Goal: Task Accomplishment & Management: Manage account settings

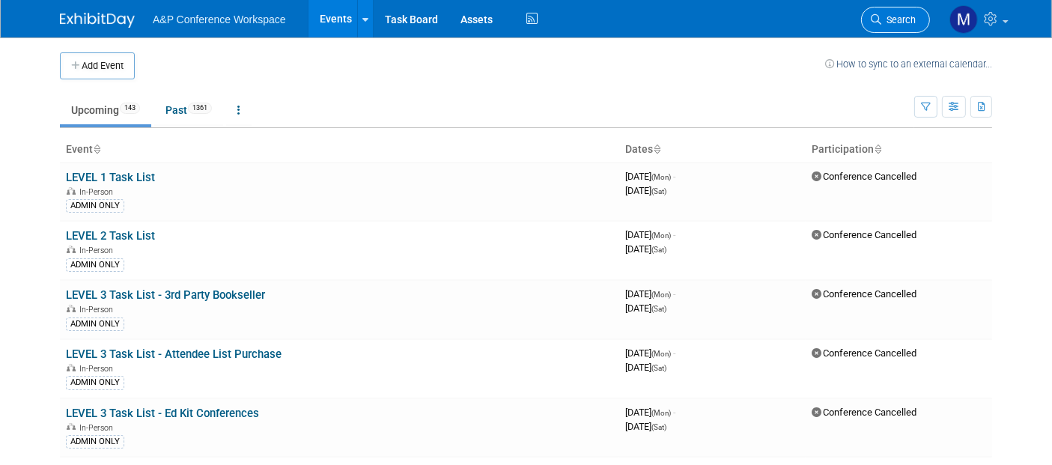
click at [882, 17] on span "Search" at bounding box center [898, 19] width 34 height 11
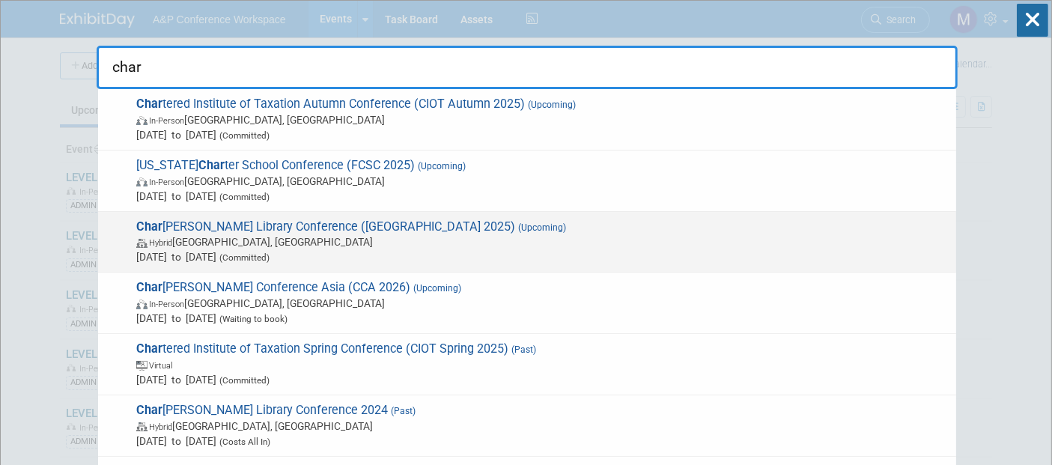
type input "char"
click at [316, 225] on span "[PERSON_NAME] Library Conference (Charleston 2025) (Upcoming) Hybrid [GEOGRAPHI…" at bounding box center [540, 242] width 817 height 46
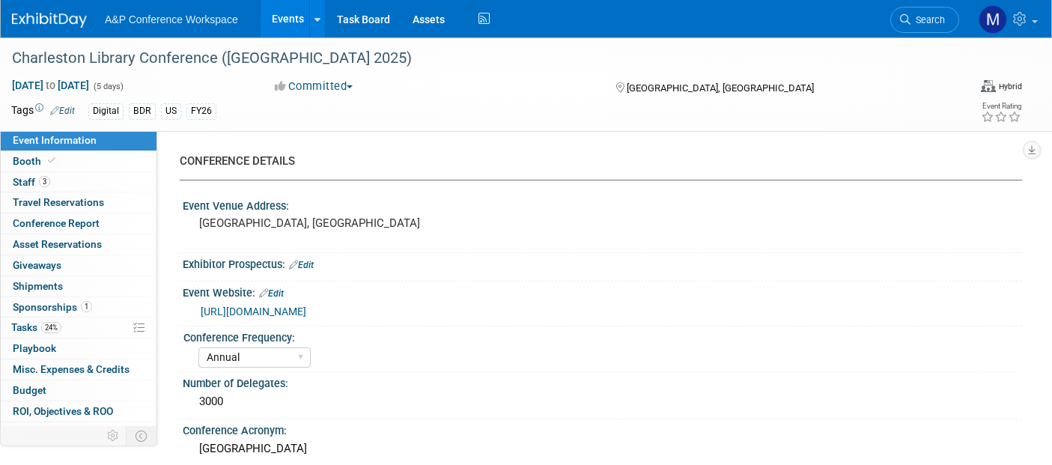
select select "Annual"
select select "Level 1"
select select "In-Person Booth"
select select "Libraries"
select select "Bloomsbury Digital Resources"
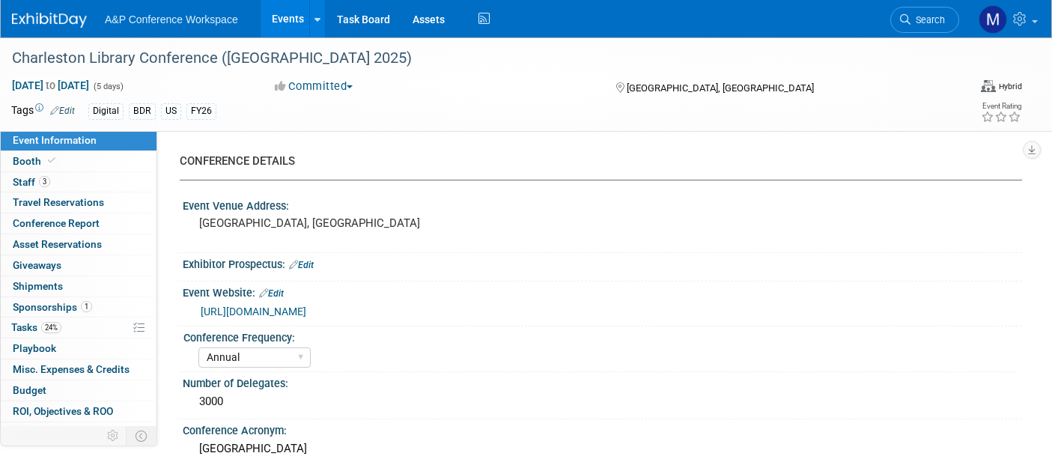
select select "Anne Weston"
select select "Michelle Kelly"
select select "BDR Product Awareness and Trial Generation​"
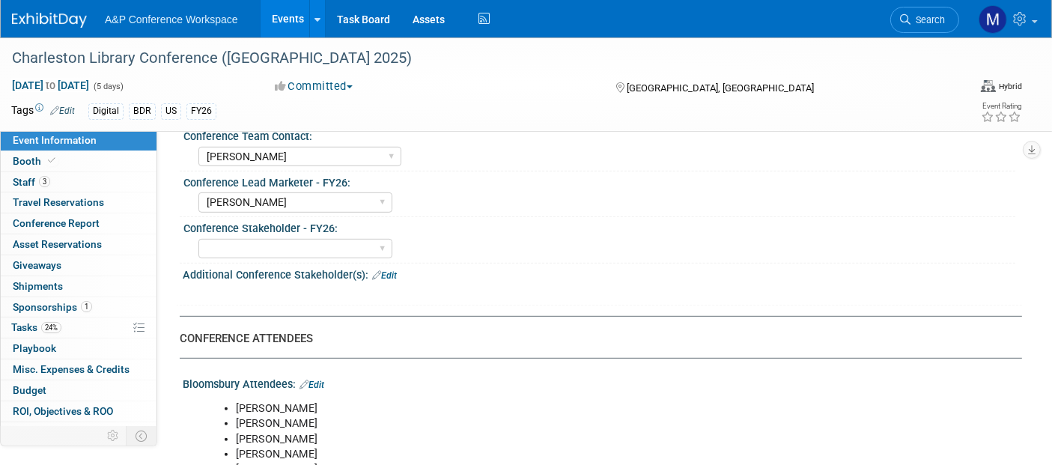
scroll to position [832, 0]
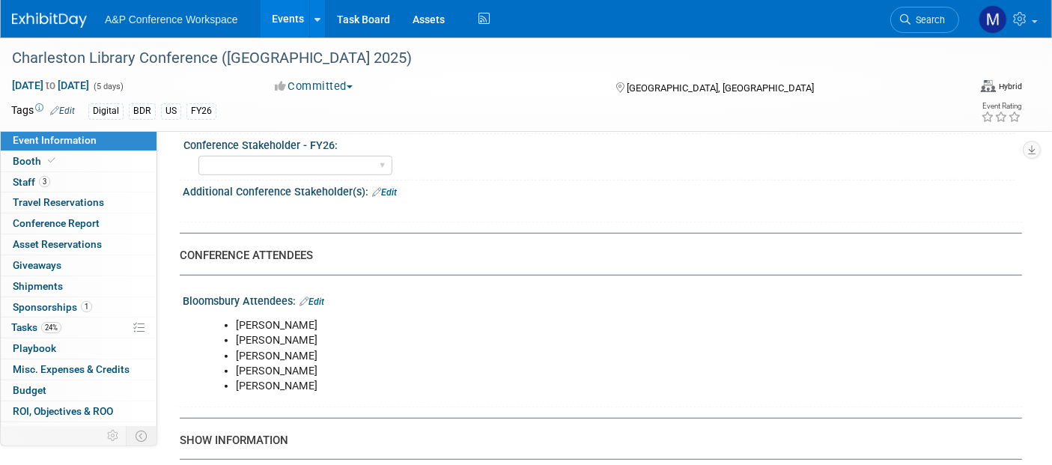
click at [323, 296] on link "Edit" at bounding box center [311, 301] width 25 height 10
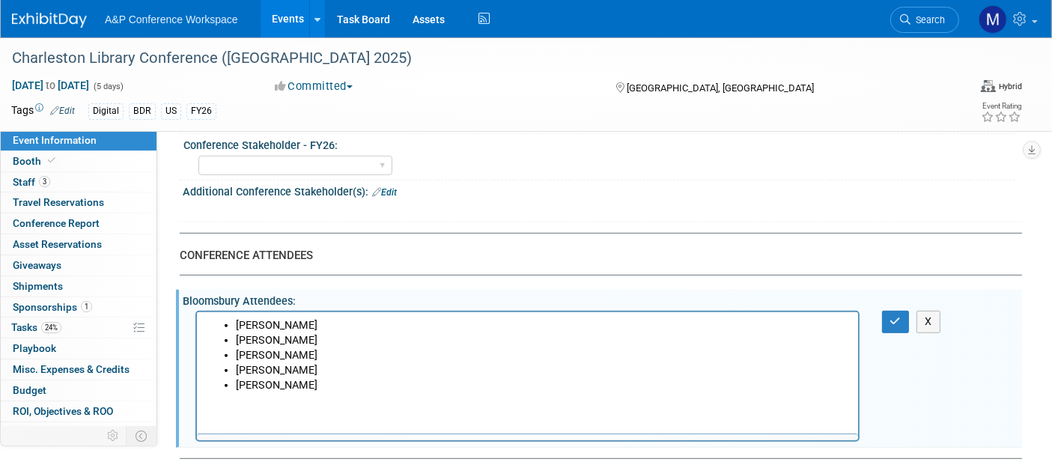
scroll to position [0, 0]
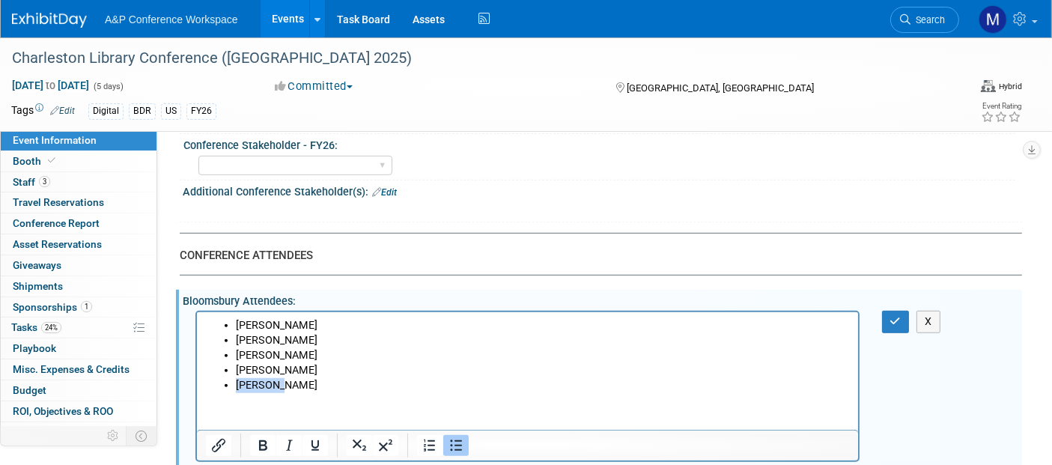
drag, startPoint x: 292, startPoint y: 387, endPoint x: 230, endPoint y: 388, distance: 62.1
click at [230, 388] on ul "Lenny Allen Michelle Kelly Matt Buser Katie Bennett Ros Pyne" at bounding box center [527, 355] width 644 height 75
click at [898, 316] on icon "button" at bounding box center [895, 321] width 11 height 10
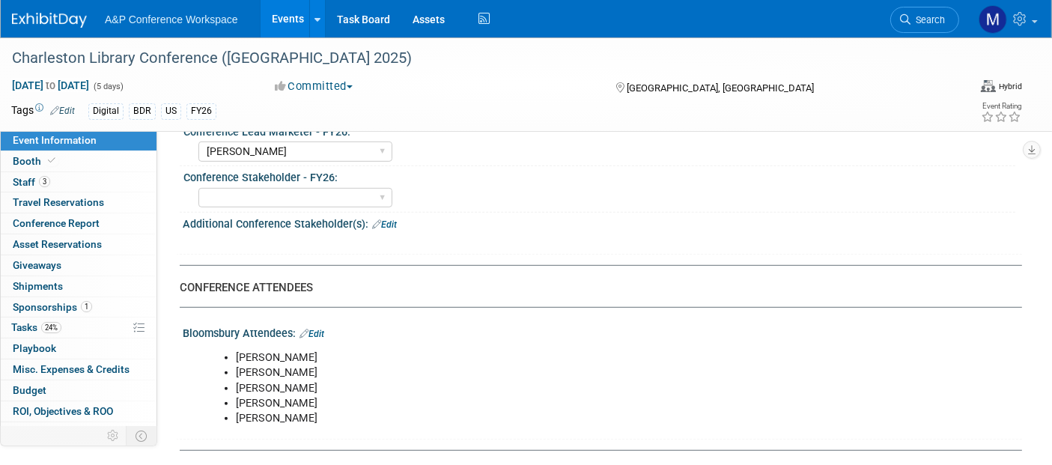
scroll to position [894, 0]
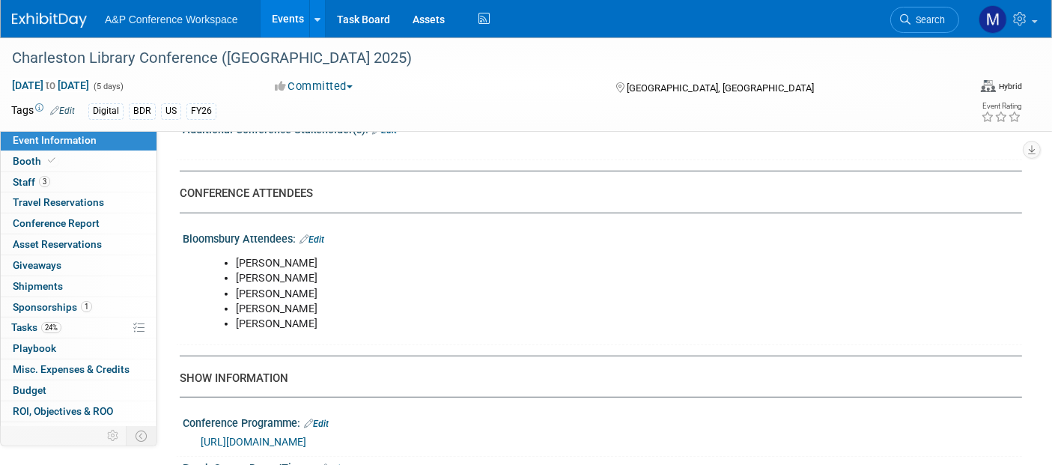
drag, startPoint x: 236, startPoint y: 254, endPoint x: 329, endPoint y: 313, distance: 110.3
click at [329, 313] on ul "Lenny Allen Michelle Kelly Matt Buser Katie Bennett Lynsay Williams" at bounding box center [528, 293] width 644 height 75
copy ul "Lenny Allen Michelle Kelly Matt Buser Katie Bennett Lynsay Williams"
